Goal: Task Accomplishment & Management: Complete application form

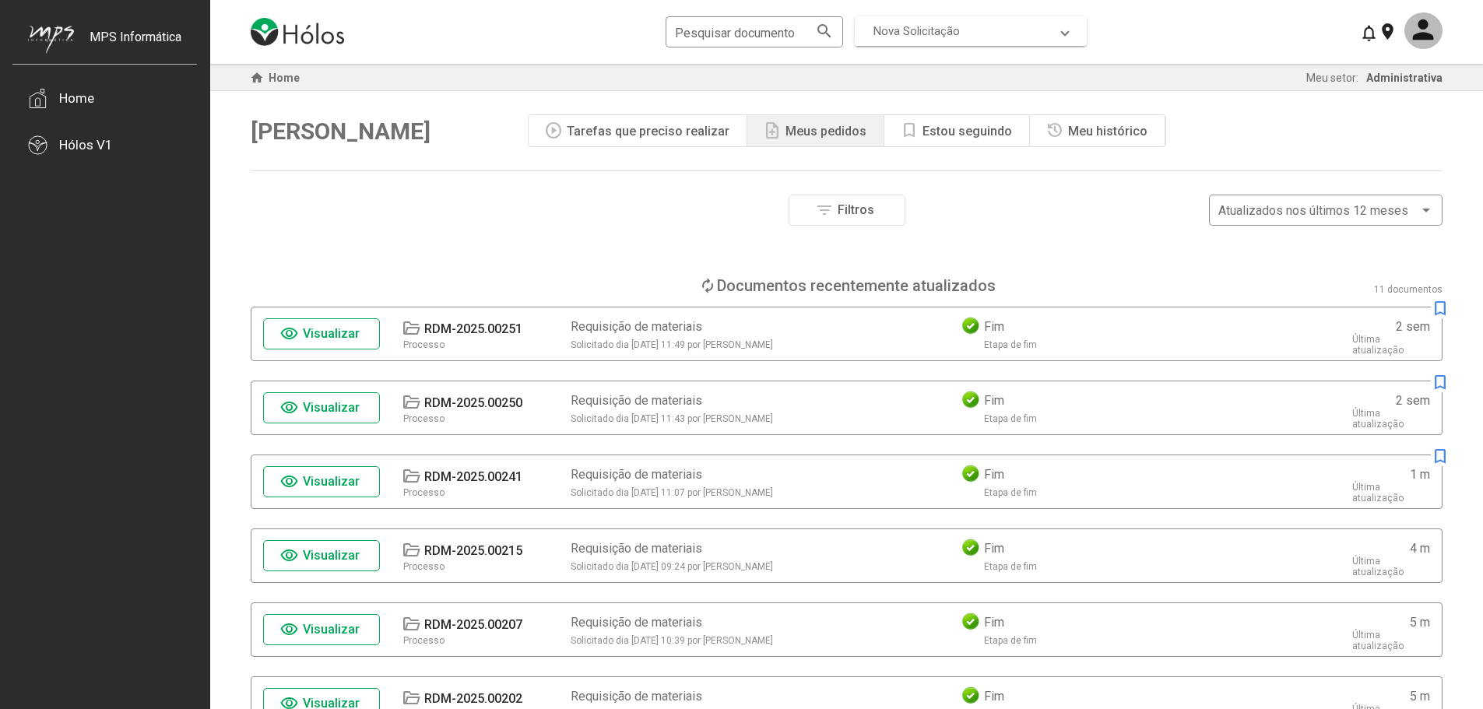
click at [913, 32] on span "Nova Solicitação" at bounding box center [916, 31] width 86 height 14
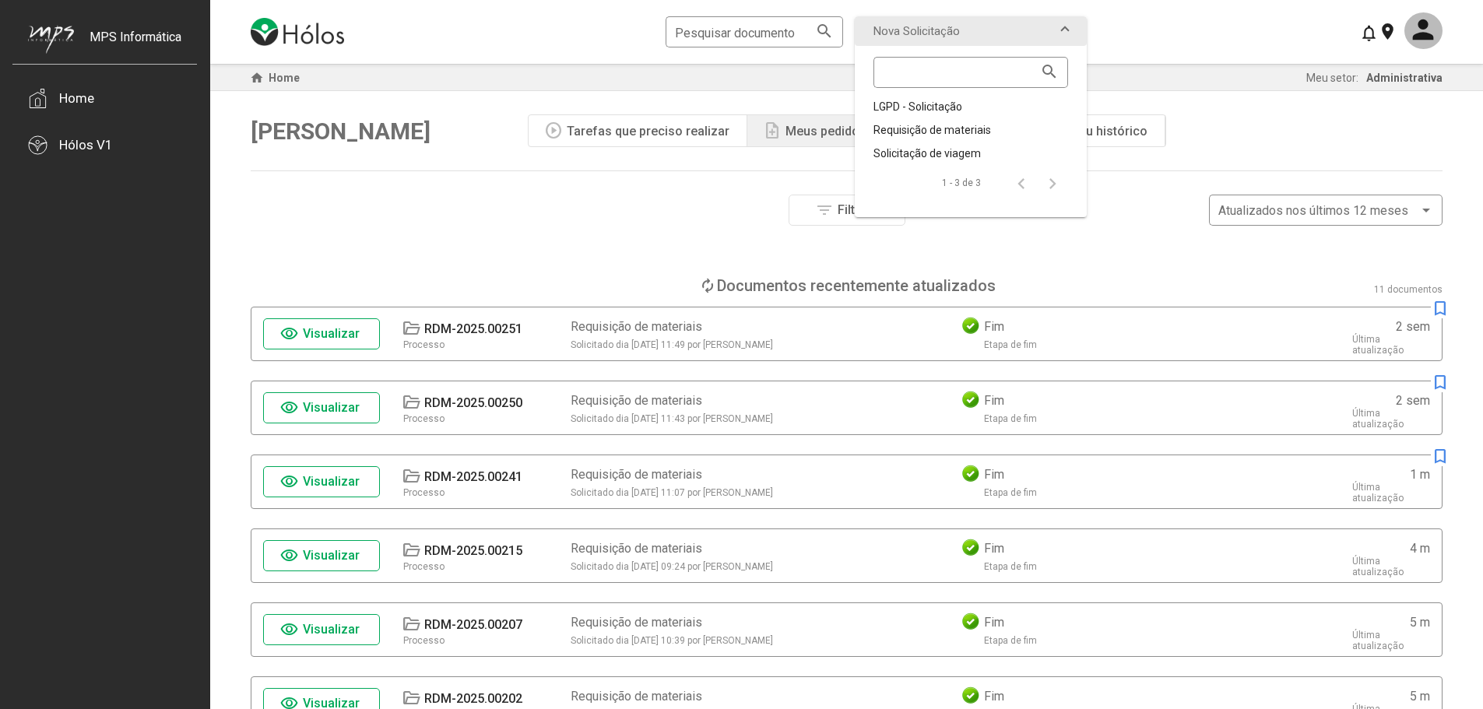
click at [1265, 139] on div "Olá, [PERSON_NAME] play_circle Tarefas que preciso realizar note_add Meus pedid…" at bounding box center [847, 130] width 1192 height 79
click at [700, 195] on div "filter_list Filtros Atualizados nos últimos 12 meses" at bounding box center [847, 210] width 1192 height 31
click at [627, 185] on div "home Home Meu setor: Administrativa Olá, [PERSON_NAME] play_circle Tarefas que …" at bounding box center [847, 552] width 1192 height 977
click at [1065, 30] on span at bounding box center [1065, 31] width 6 height 14
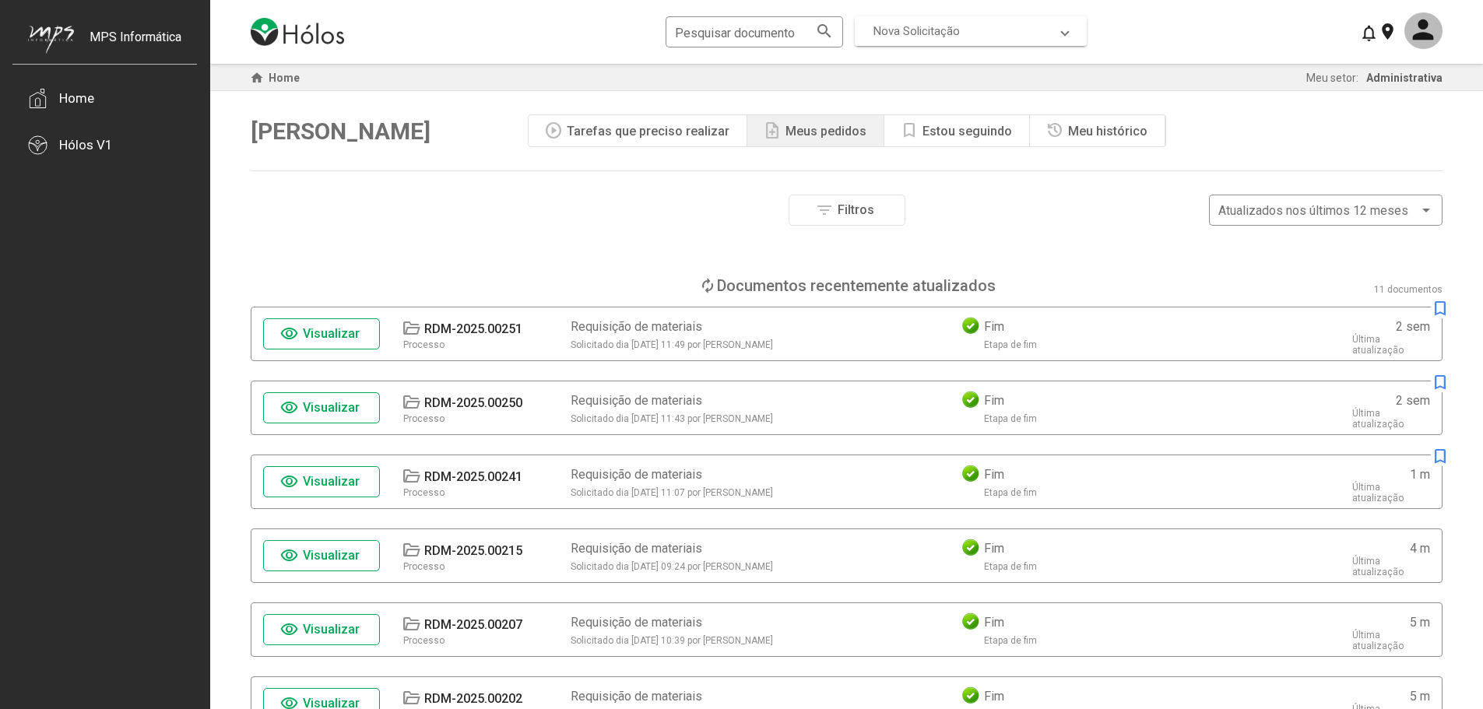
click at [961, 34] on span "Nova Solicitação" at bounding box center [967, 31] width 188 height 14
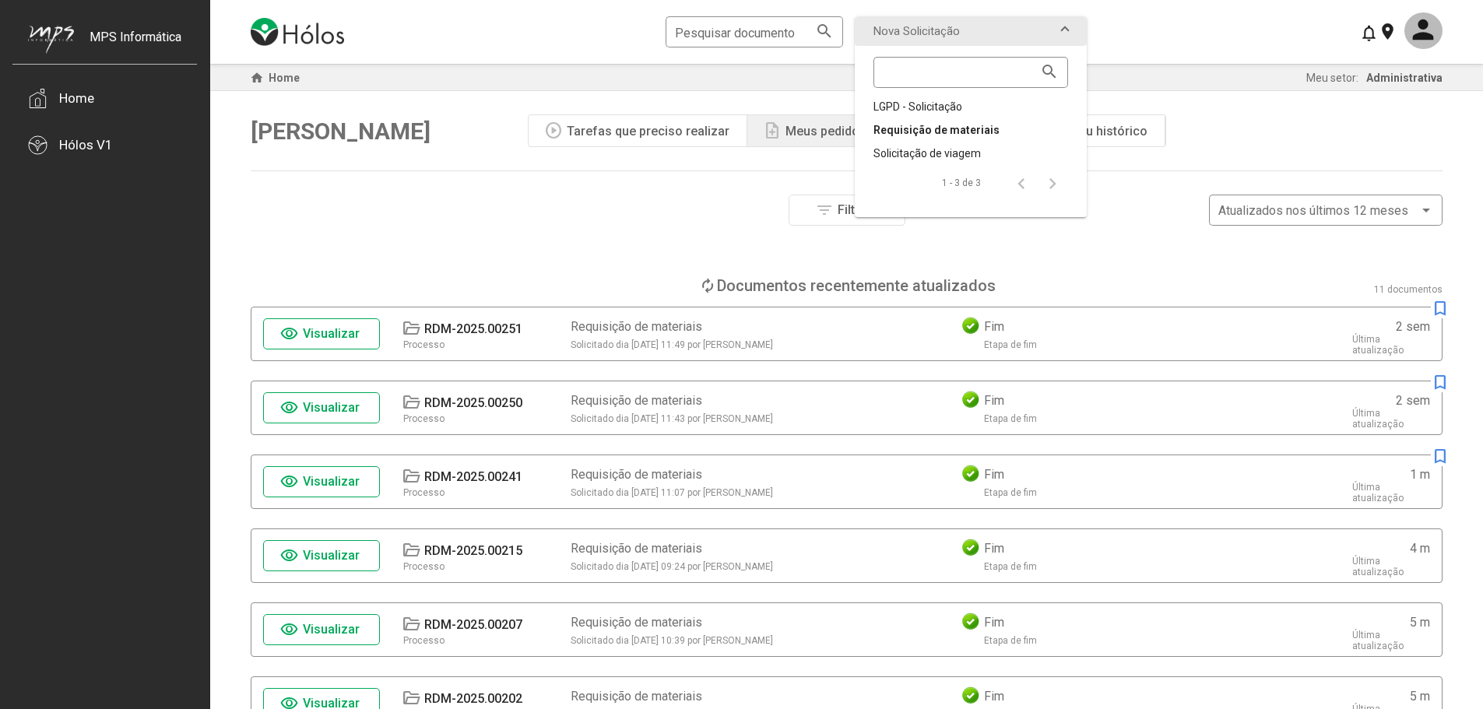
click at [928, 128] on div "Requisição de materiais" at bounding box center [970, 130] width 195 height 16
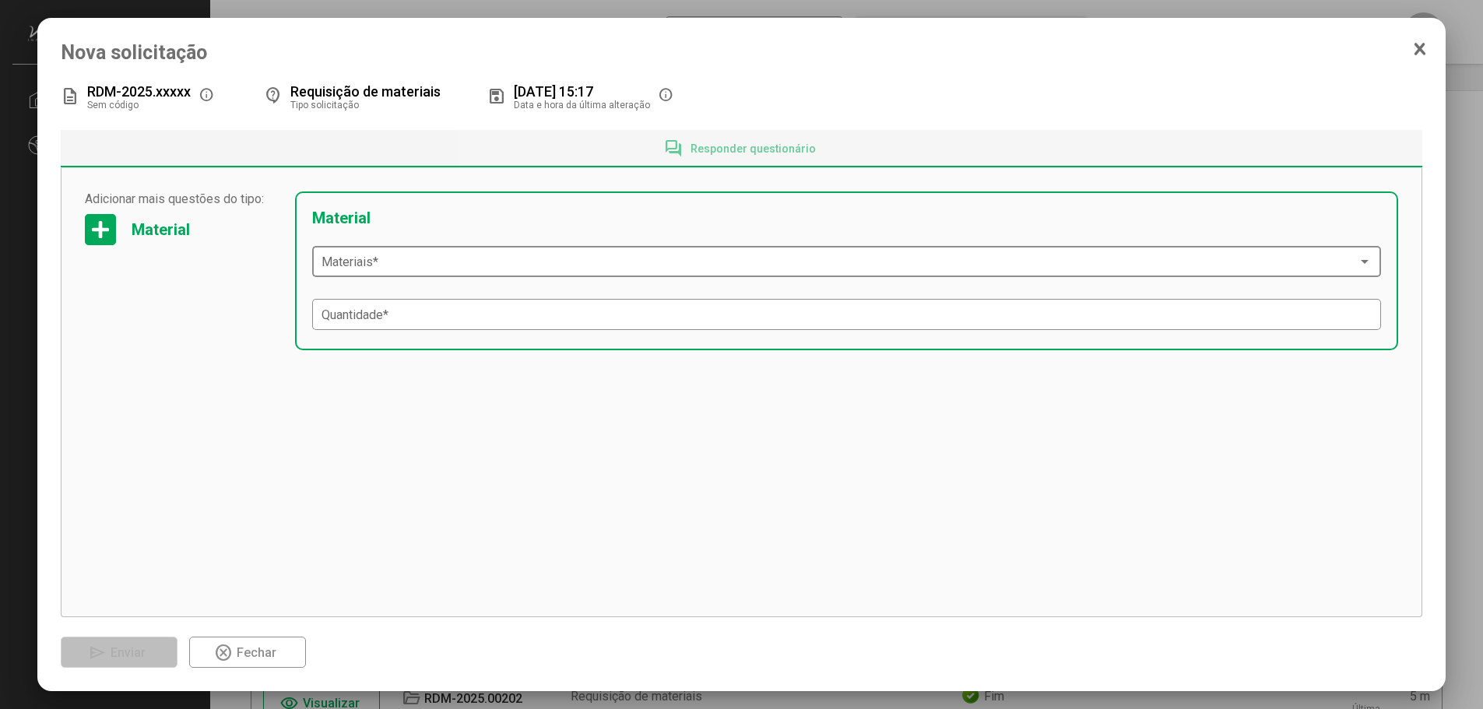
click at [390, 263] on span at bounding box center [839, 262] width 1037 height 14
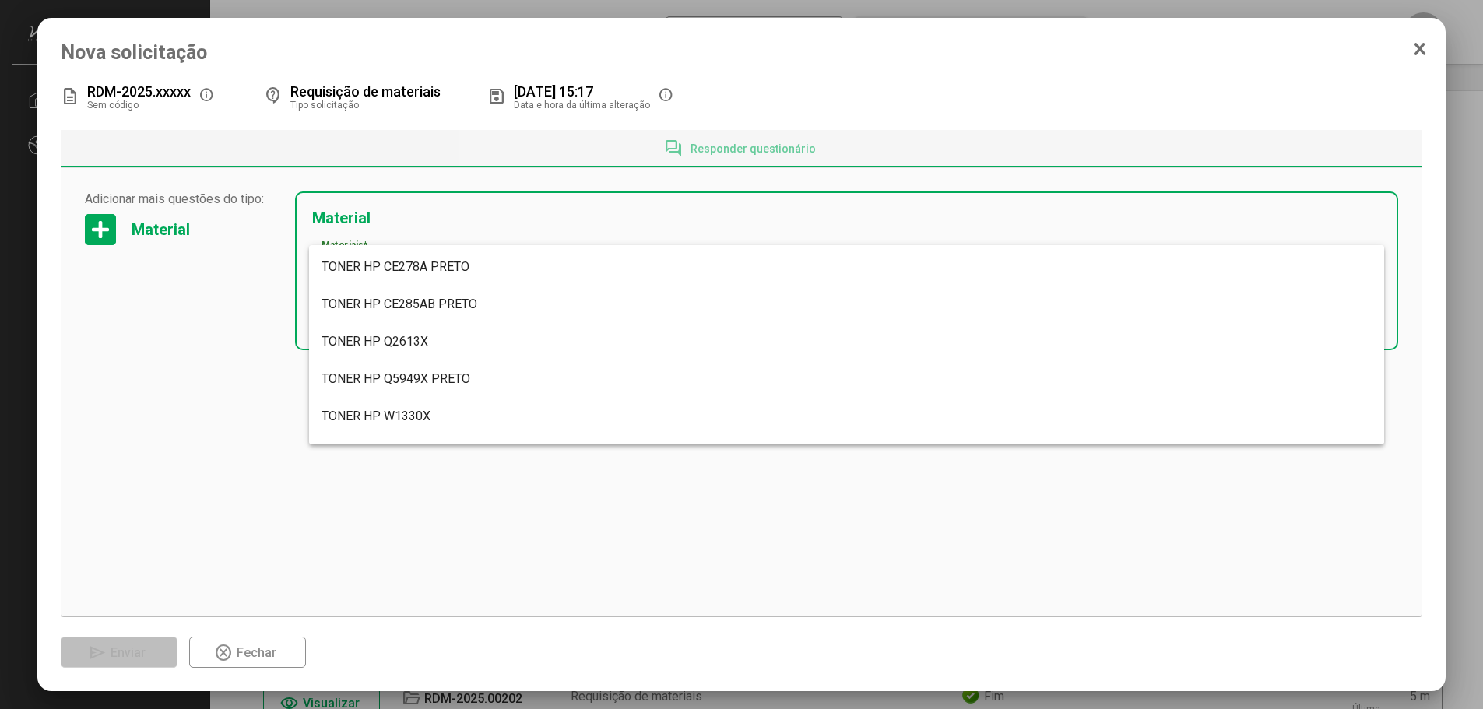
scroll to position [5965, 0]
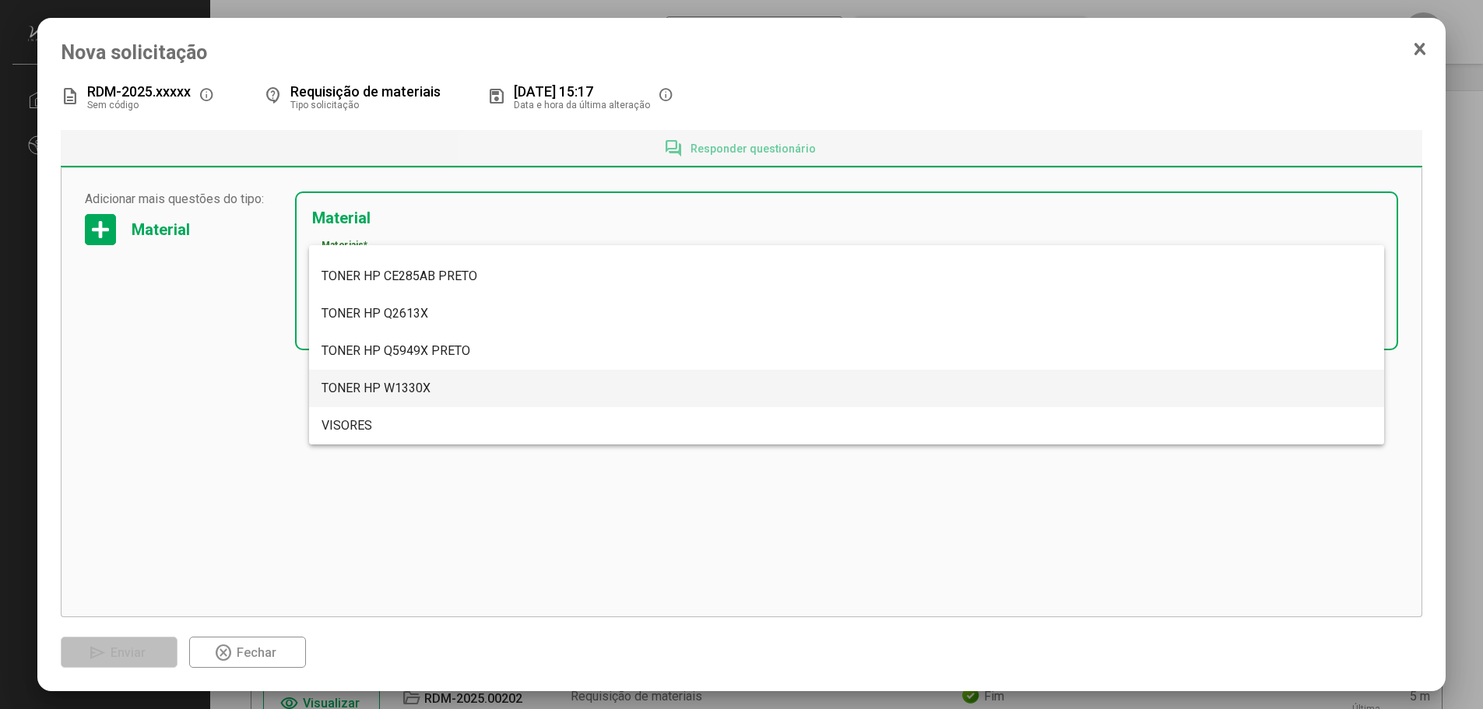
click at [402, 388] on span "TONER HP W1330X" at bounding box center [375, 388] width 109 height 15
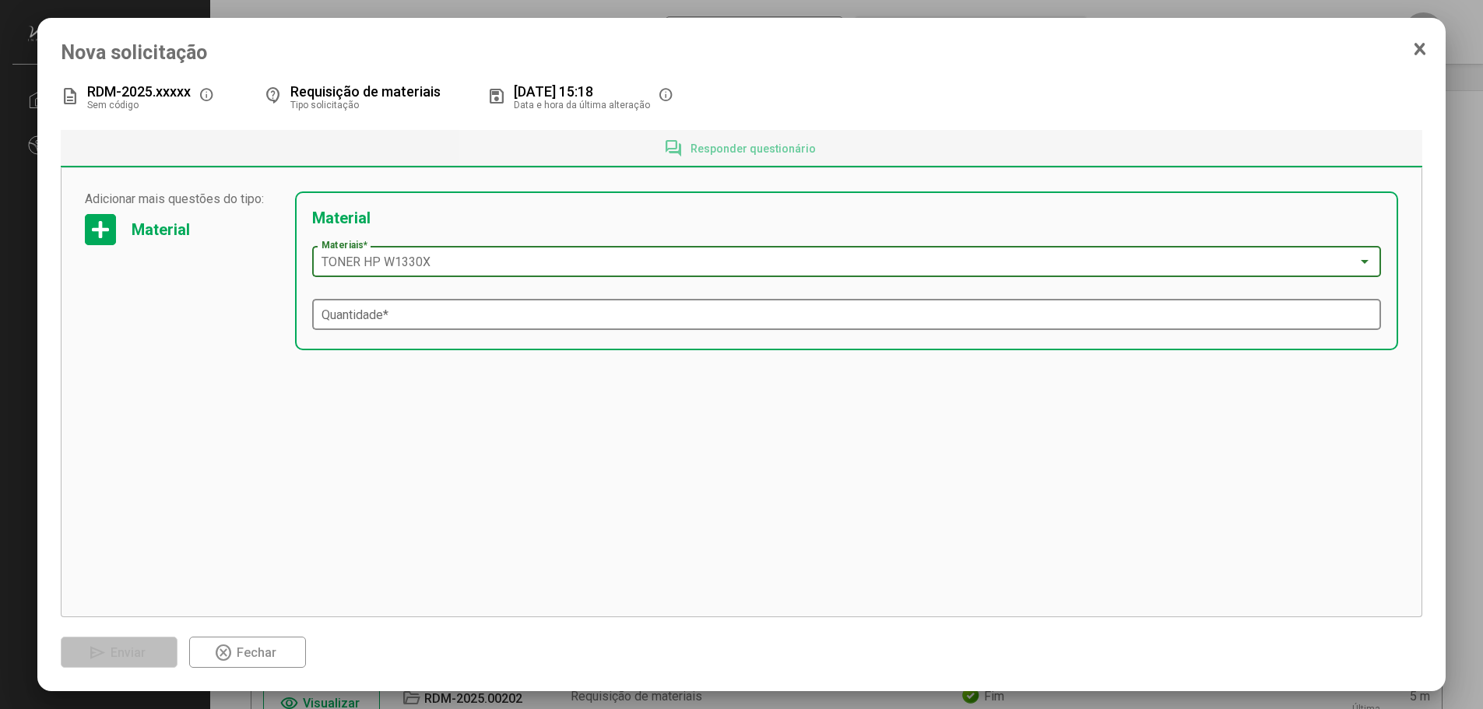
click at [395, 324] on div "Quantidade *" at bounding box center [846, 313] width 1051 height 34
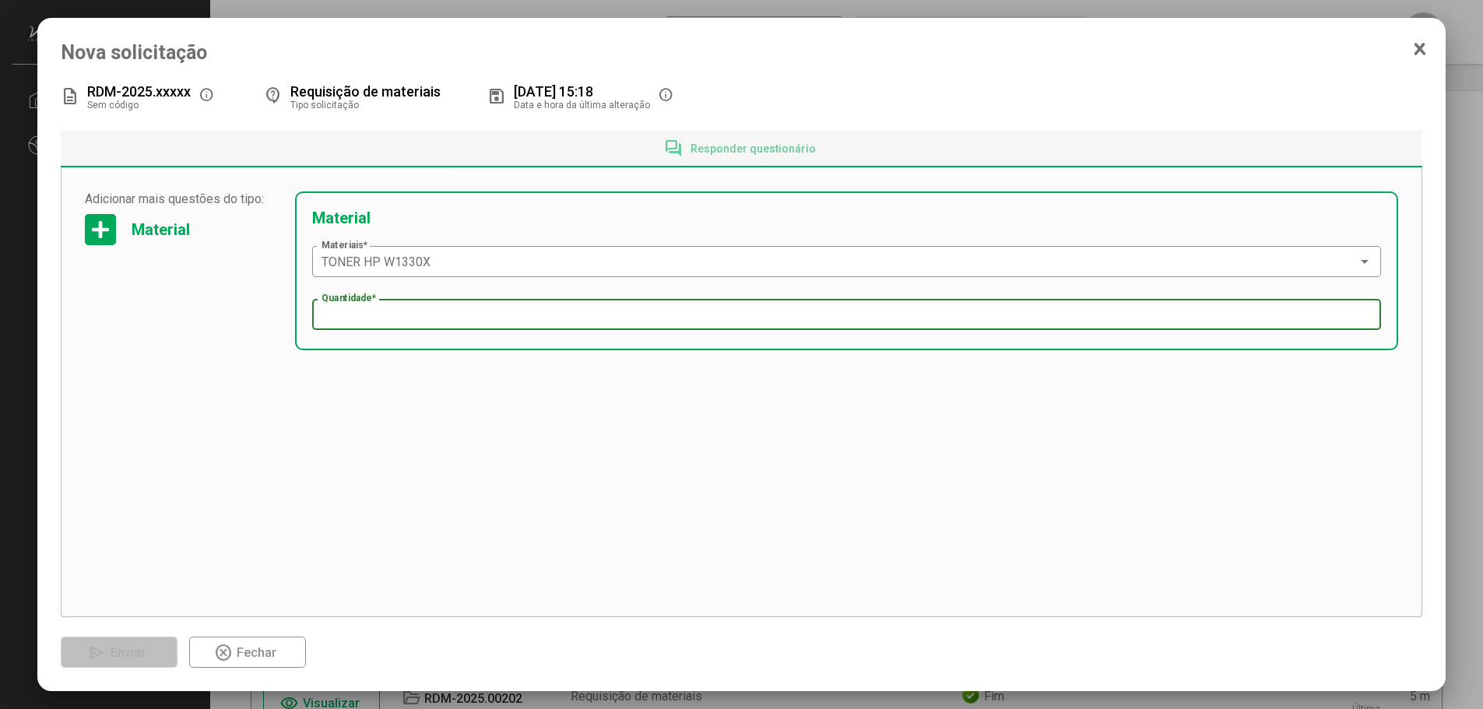
type input "**"
click at [167, 233] on div "Material" at bounding box center [161, 229] width 58 height 19
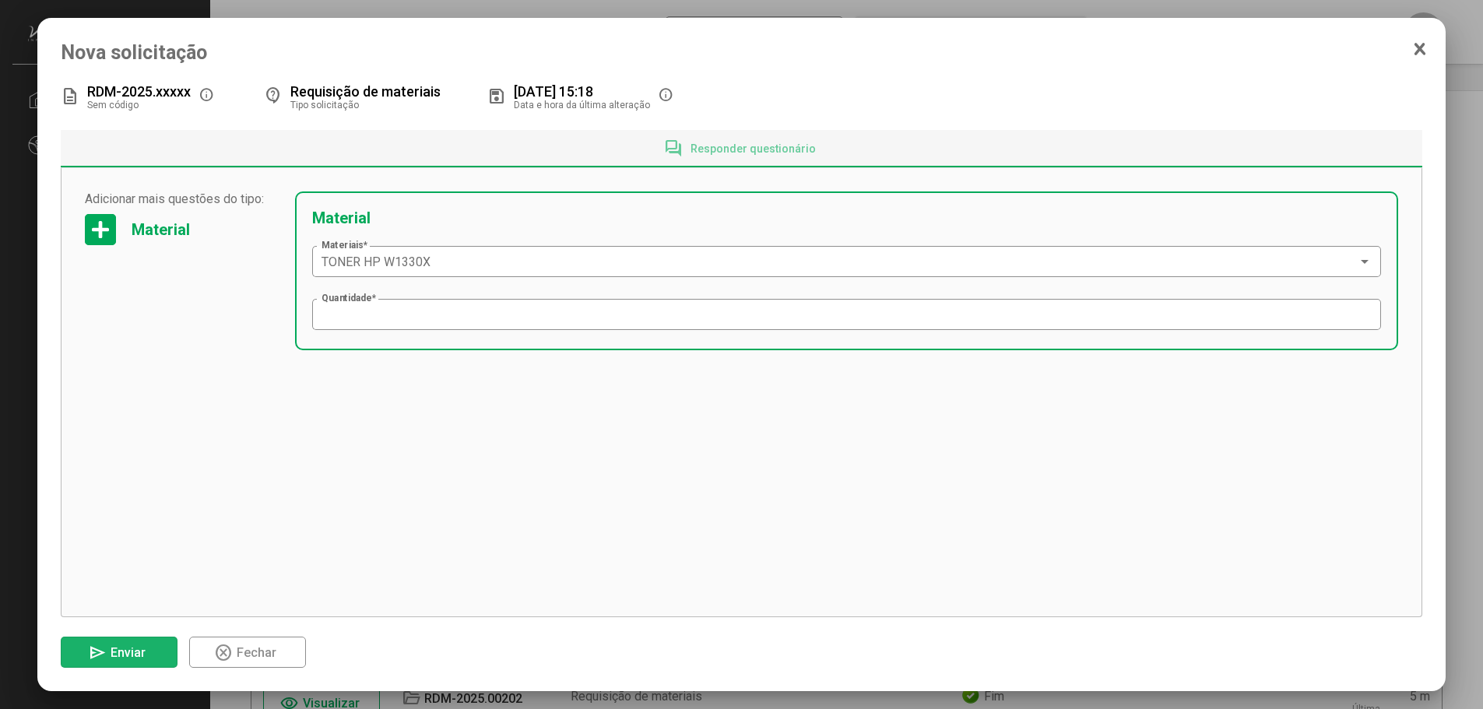
click at [129, 653] on span "Enviar" at bounding box center [128, 652] width 35 height 15
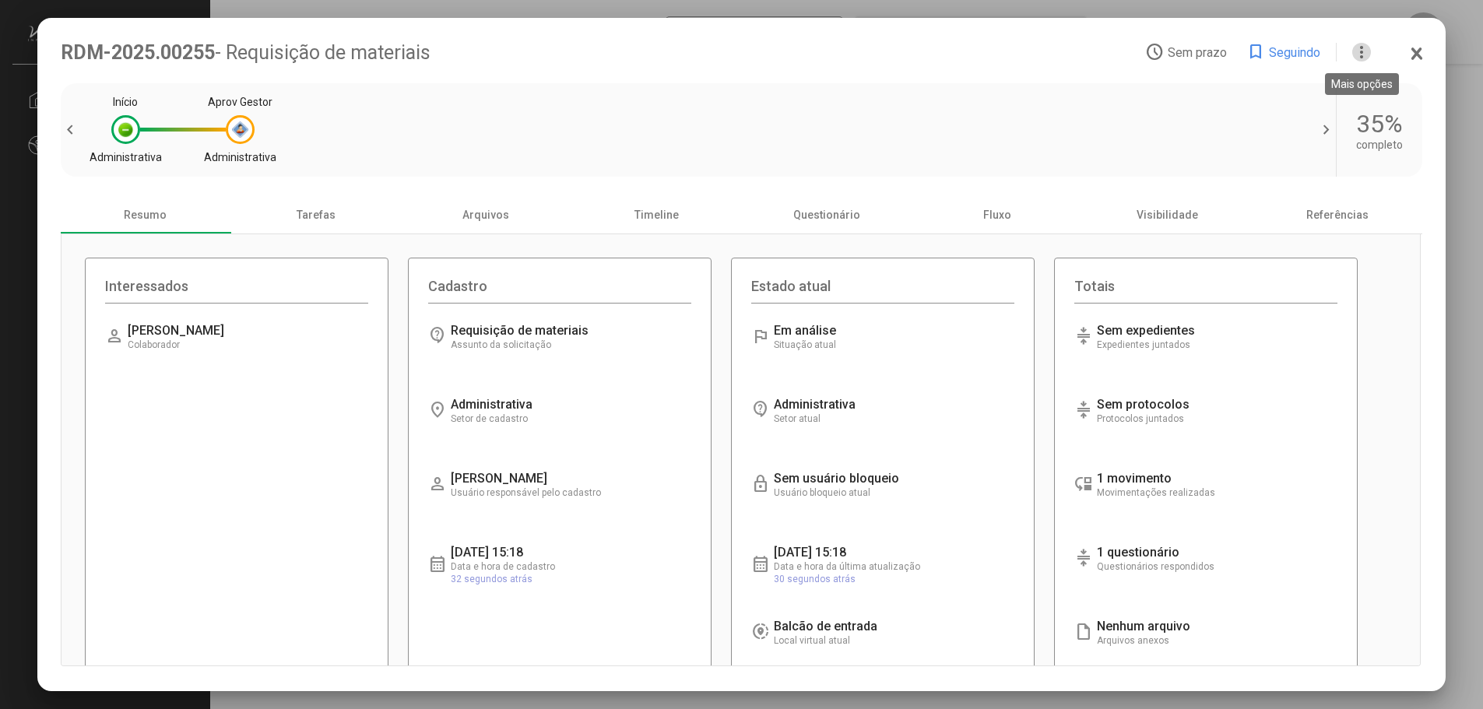
click at [1362, 52] on mat-icon "more_vert" at bounding box center [1361, 52] width 19 height 19
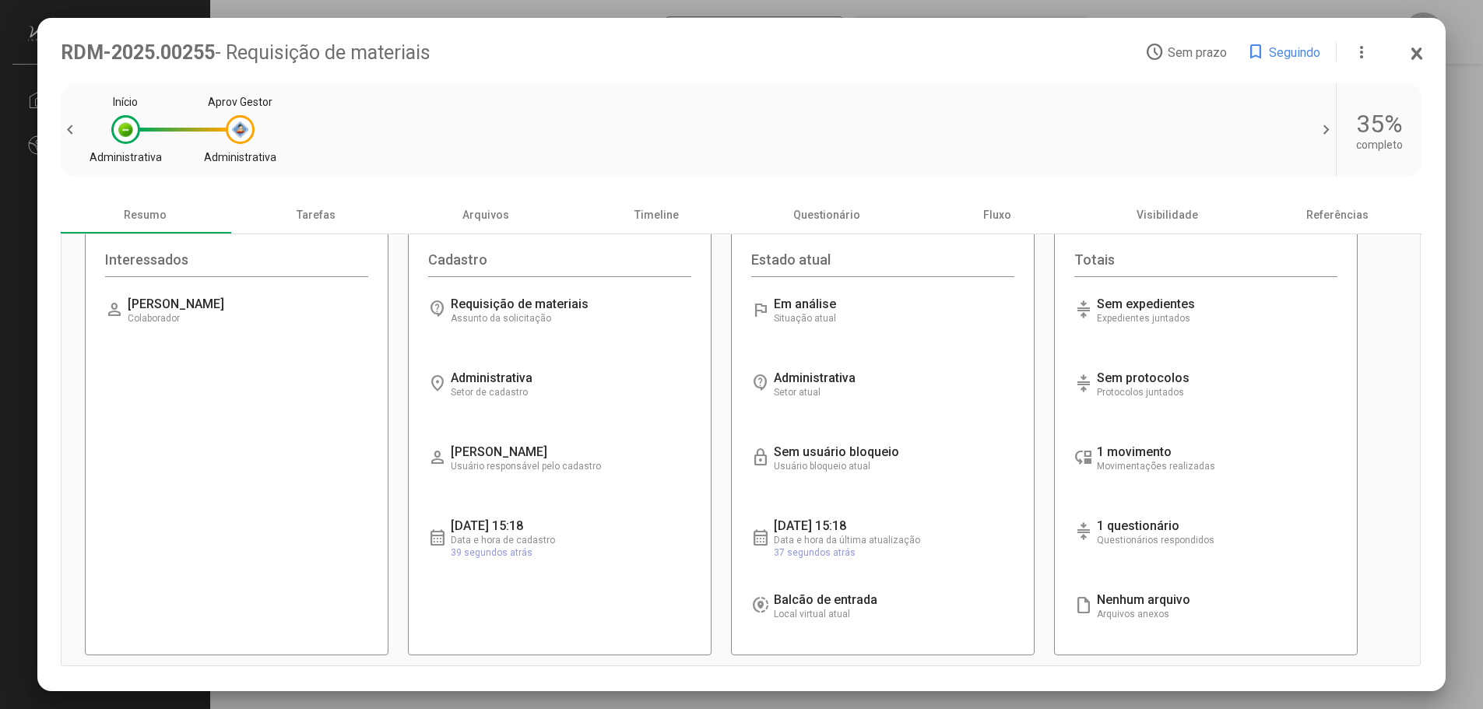
scroll to position [42, 0]
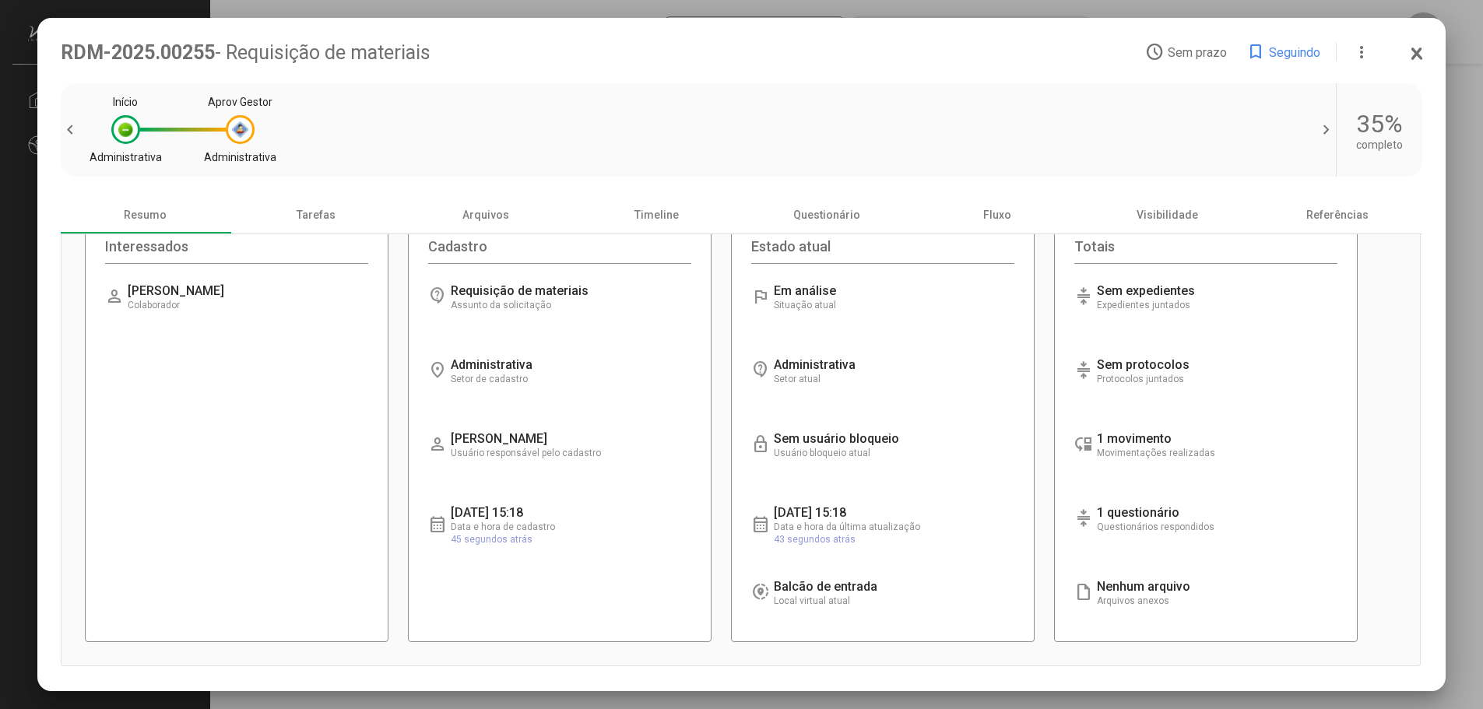
click at [1416, 54] on icon at bounding box center [1417, 53] width 9 height 10
